Goal: Information Seeking & Learning: Learn about a topic

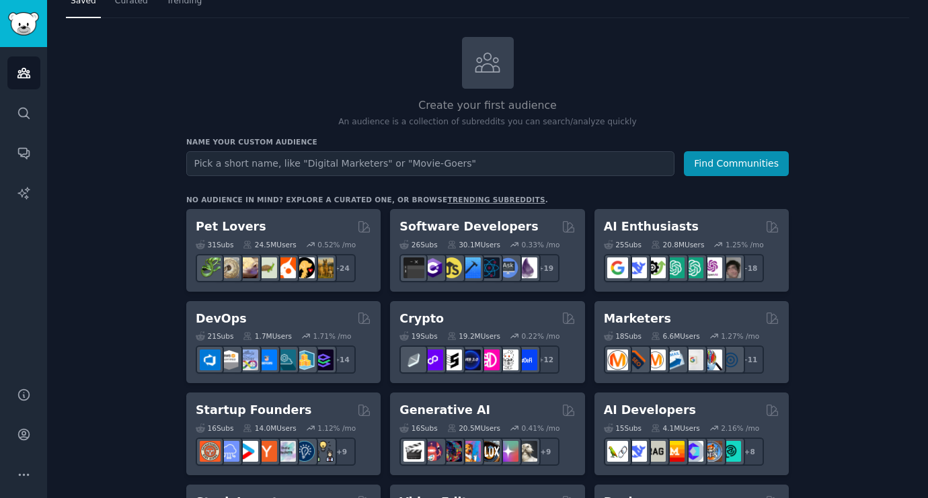
scroll to position [57, 0]
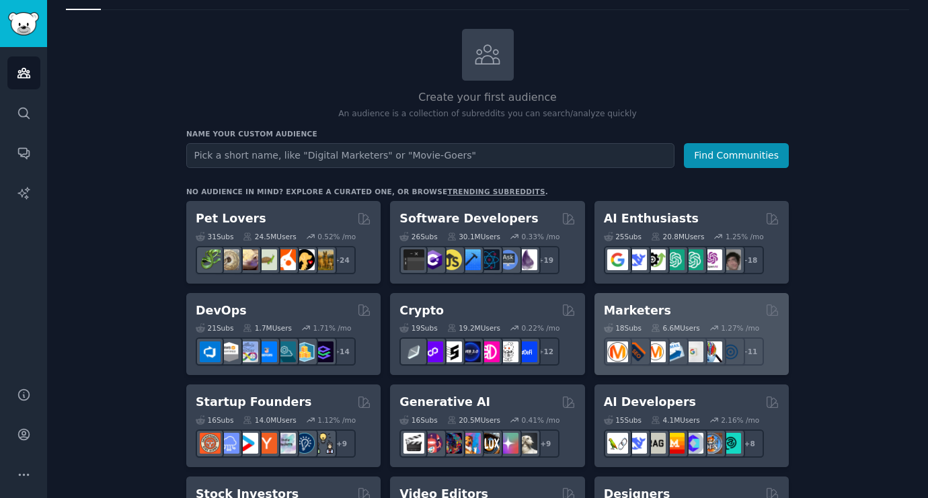
click at [624, 303] on h2 "Marketers" at bounding box center [637, 311] width 67 height 17
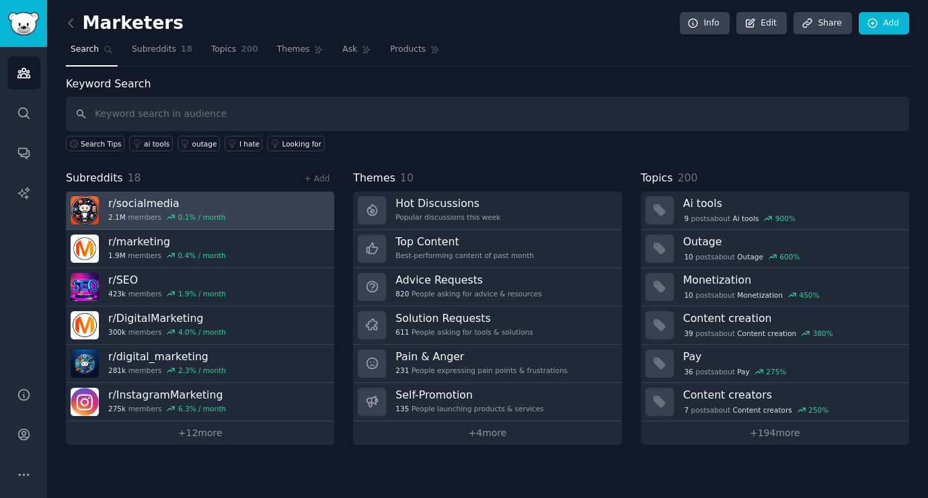
click at [145, 213] on div "2.1M members 0.1 % / month" at bounding box center [167, 217] width 118 height 9
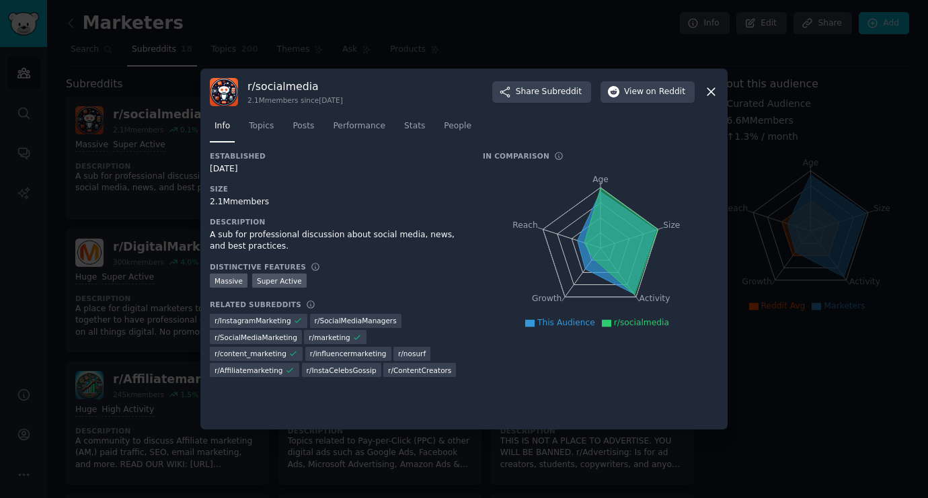
click at [237, 202] on div "2.1M members" at bounding box center [337, 202] width 254 height 12
click at [258, 208] on div "2.1M members" at bounding box center [337, 202] width 254 height 12
click at [272, 124] on span "Topics" at bounding box center [261, 126] width 25 height 12
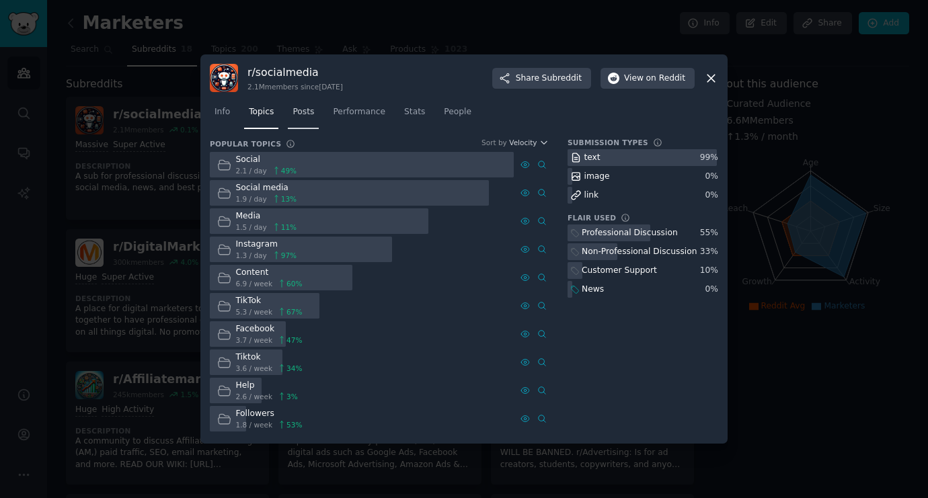
click at [297, 108] on span "Posts" at bounding box center [304, 112] width 22 height 12
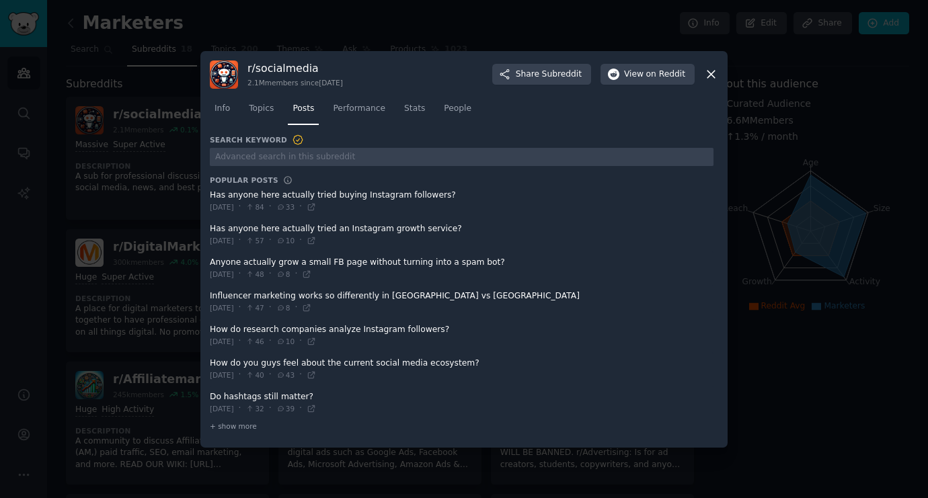
click at [712, 75] on icon at bounding box center [711, 74] width 14 height 14
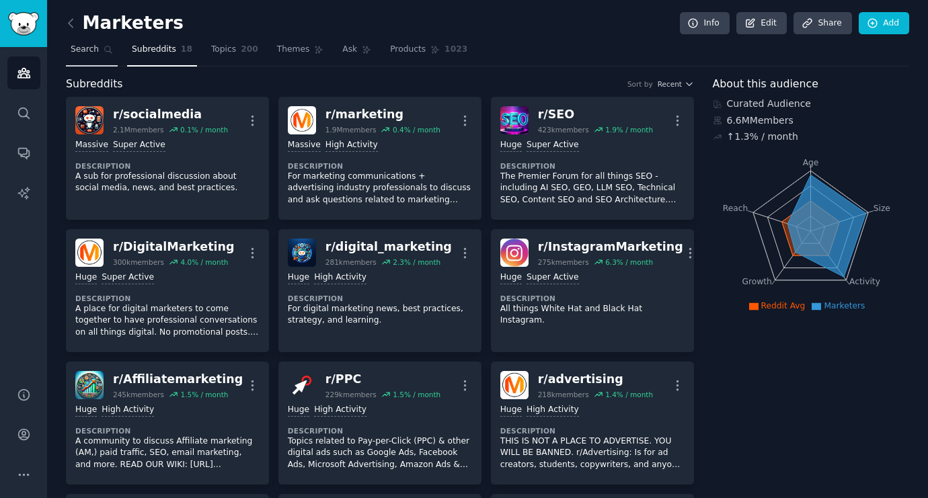
click at [83, 59] on link "Search" at bounding box center [92, 53] width 52 height 28
